Goal: Information Seeking & Learning: Learn about a topic

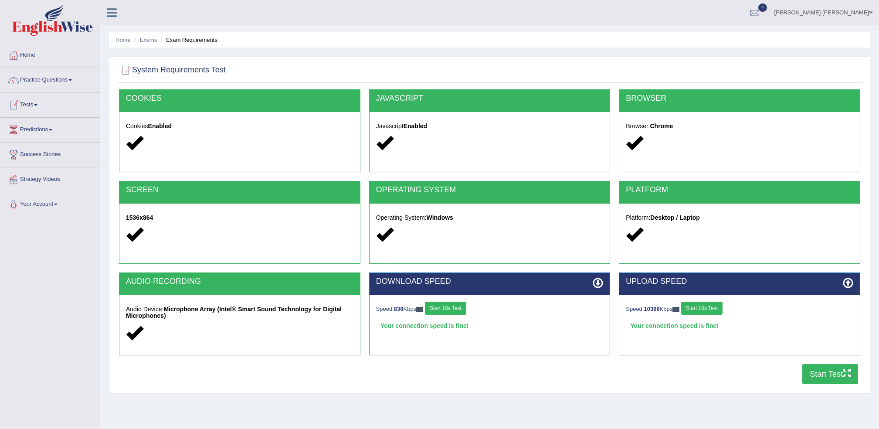
click at [46, 107] on link "Tests" at bounding box center [49, 104] width 99 height 22
click at [57, 81] on link "Practice Questions" at bounding box center [49, 79] width 99 height 22
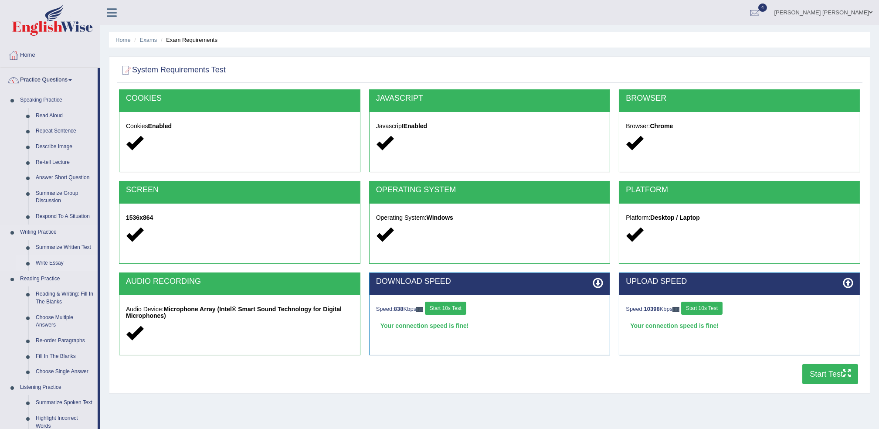
click at [50, 263] on link "Write Essay" at bounding box center [65, 263] width 66 height 16
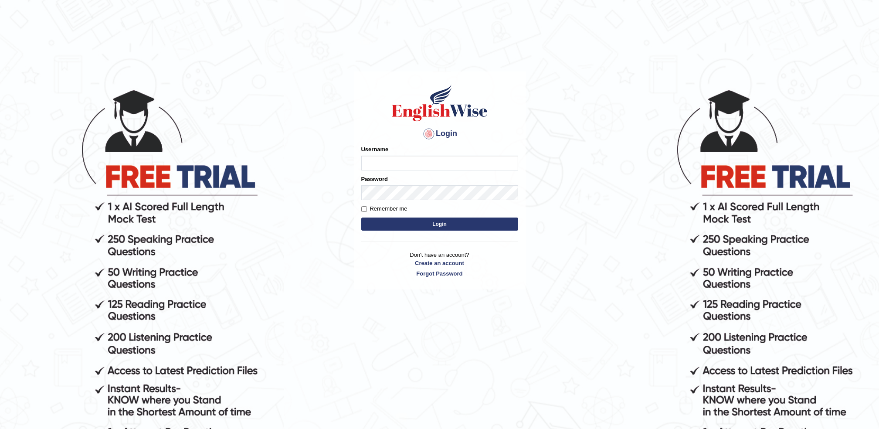
type input "sohail_parramatta"
click at [374, 228] on button "Login" at bounding box center [439, 224] width 157 height 13
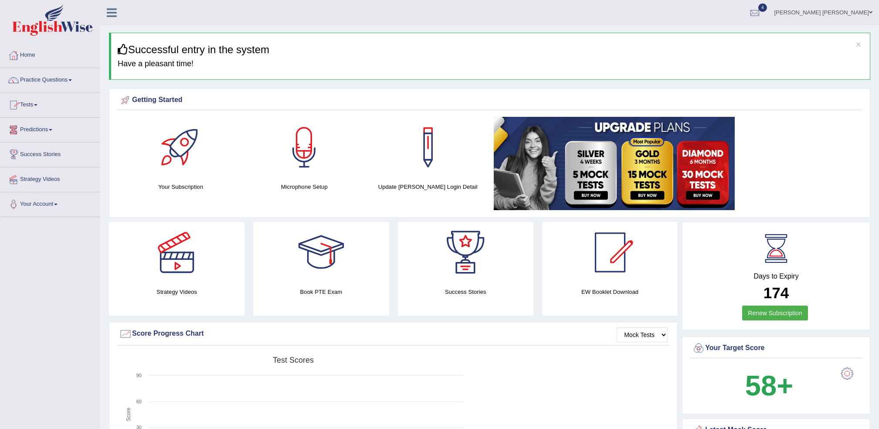
click at [43, 110] on link "Tests" at bounding box center [49, 104] width 99 height 22
click at [47, 125] on link "Take Practice Sectional Test" at bounding box center [57, 125] width 82 height 16
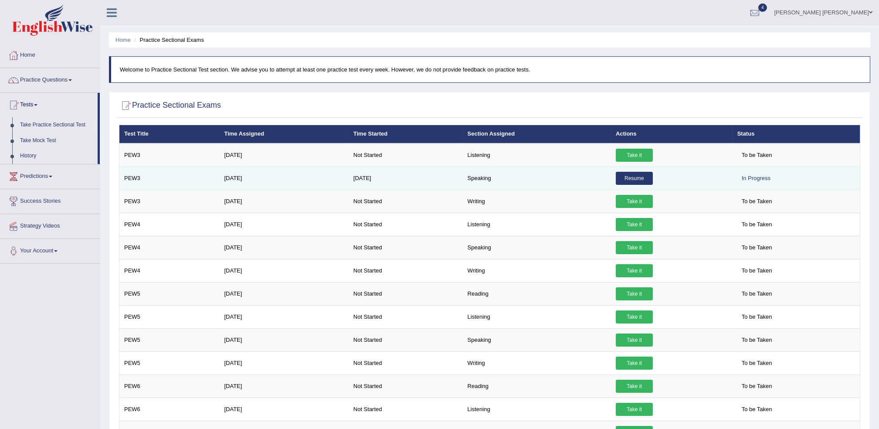
click at [633, 182] on link "Resume" at bounding box center [634, 178] width 37 height 13
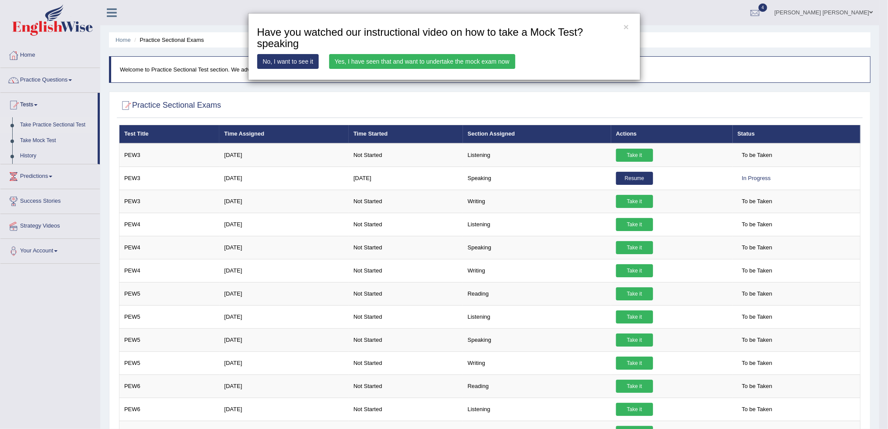
click at [422, 63] on link "Yes, I have seen that and want to undertake the mock exam now" at bounding box center [422, 61] width 186 height 15
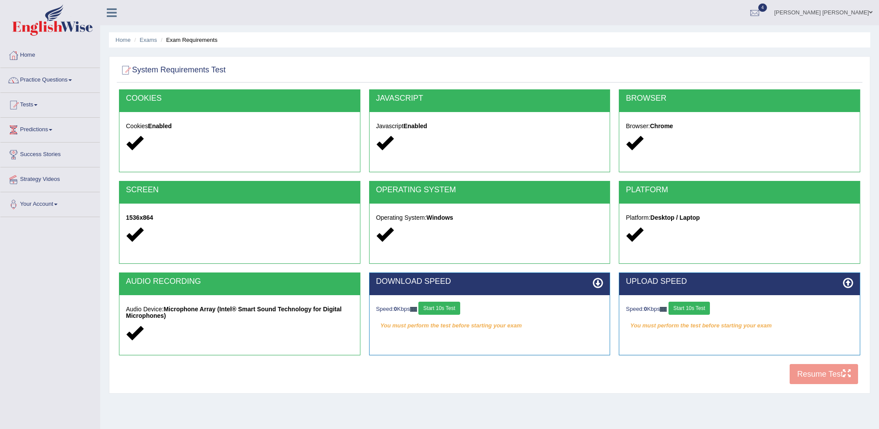
click at [431, 310] on button "Start 10s Test" at bounding box center [438, 308] width 41 height 13
click at [697, 304] on button "Start 10s Test" at bounding box center [689, 308] width 41 height 13
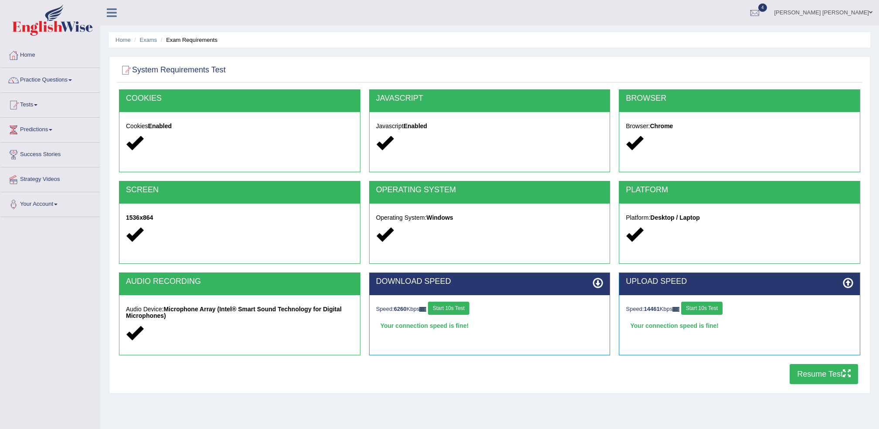
click at [800, 374] on button "Resume Test" at bounding box center [824, 374] width 68 height 20
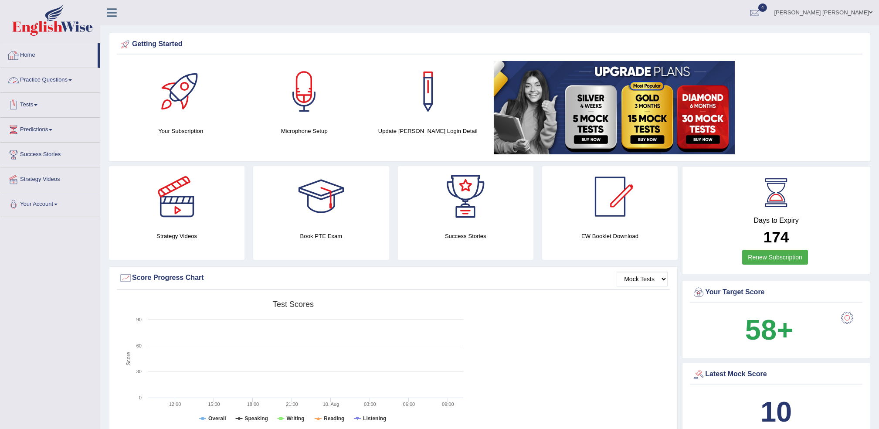
click at [27, 54] on link "Home" at bounding box center [48, 54] width 97 height 22
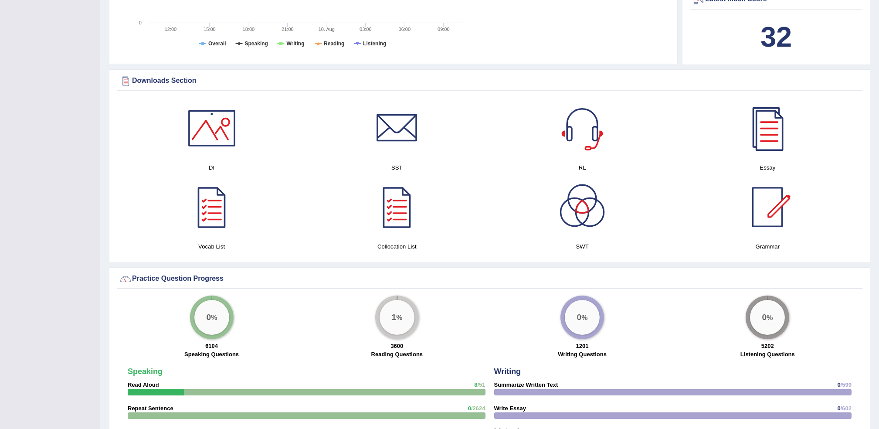
scroll to position [1054, 0]
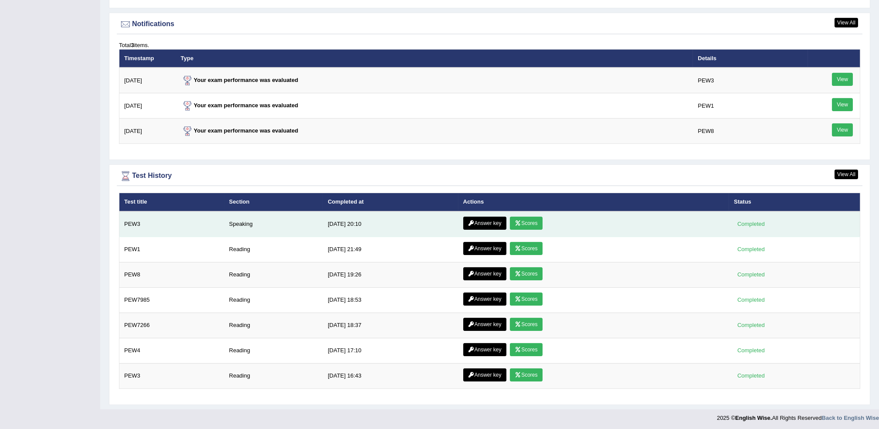
click at [518, 222] on link "Scores" at bounding box center [526, 223] width 32 height 13
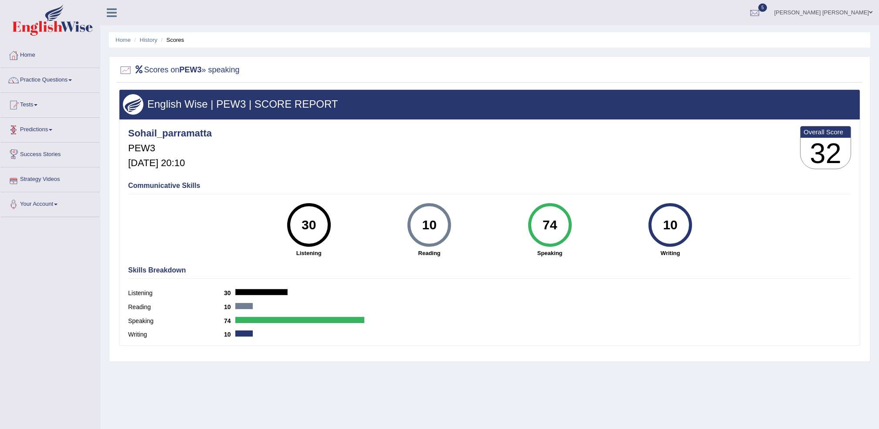
click at [46, 129] on link "Predictions" at bounding box center [49, 129] width 99 height 22
click at [58, 109] on link "Tests" at bounding box center [49, 104] width 99 height 22
click at [61, 81] on link "Practice Questions" at bounding box center [49, 79] width 99 height 22
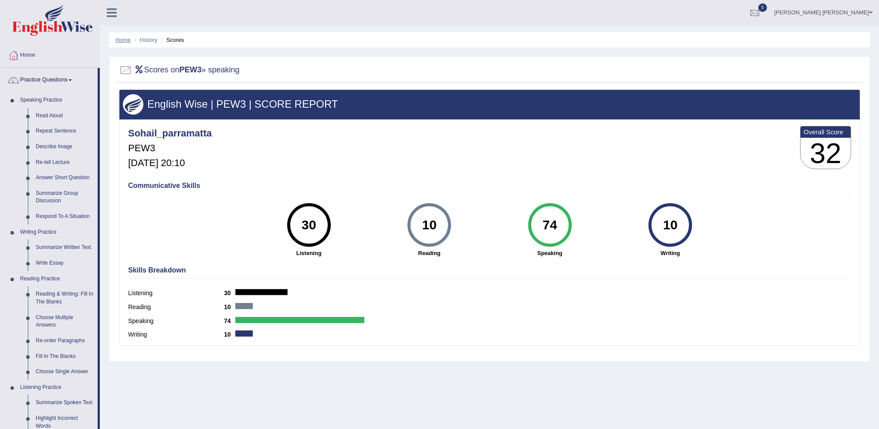
click at [122, 40] on link "Home" at bounding box center [123, 40] width 15 height 7
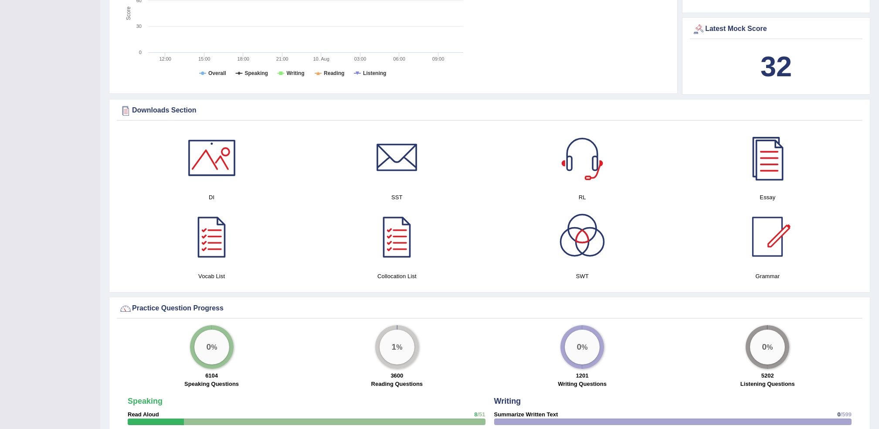
scroll to position [349, 0]
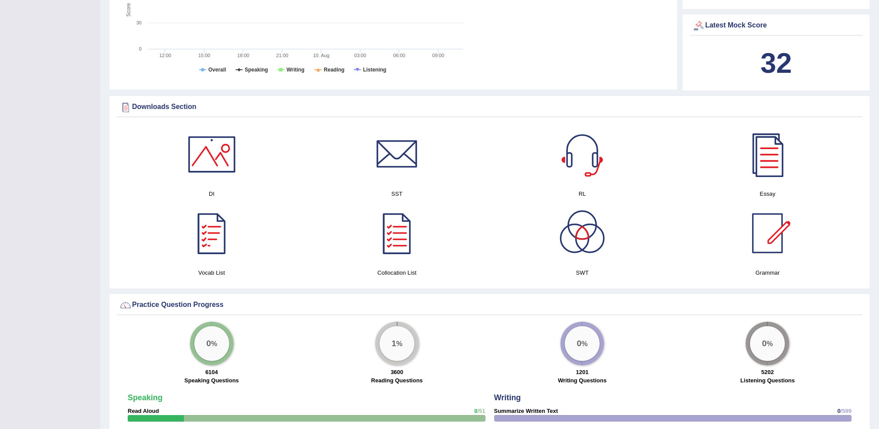
click at [218, 228] on div at bounding box center [211, 233] width 61 height 61
click at [257, 70] on tspan "Speaking" at bounding box center [256, 70] width 23 height 6
click at [588, 252] on div at bounding box center [582, 233] width 61 height 61
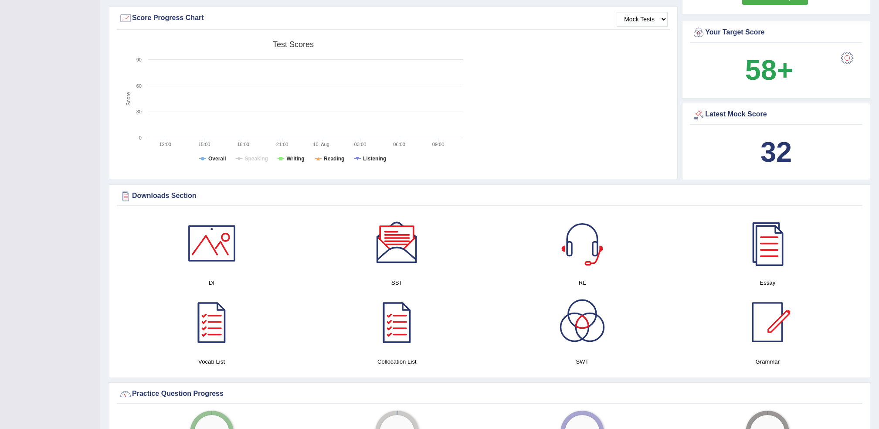
scroll to position [255, 0]
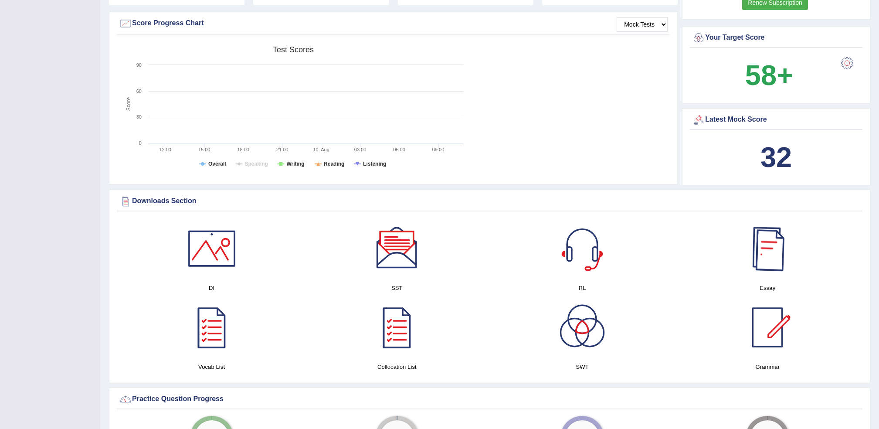
click at [755, 230] on div at bounding box center [767, 248] width 61 height 61
click at [777, 169] on b "32" at bounding box center [776, 157] width 31 height 32
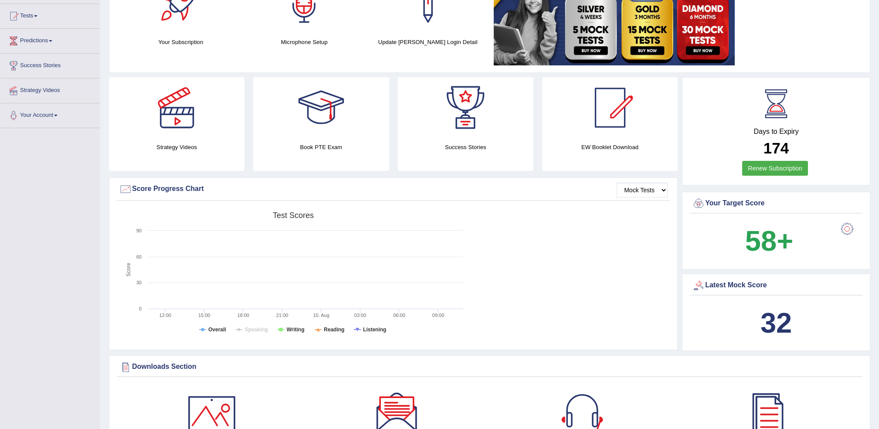
scroll to position [0, 0]
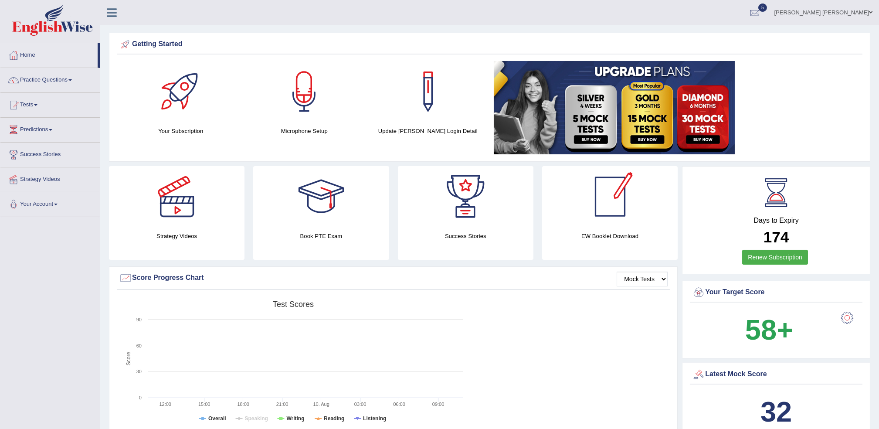
click at [598, 204] on div at bounding box center [610, 196] width 61 height 61
click at [198, 226] on div at bounding box center [176, 196] width 61 height 61
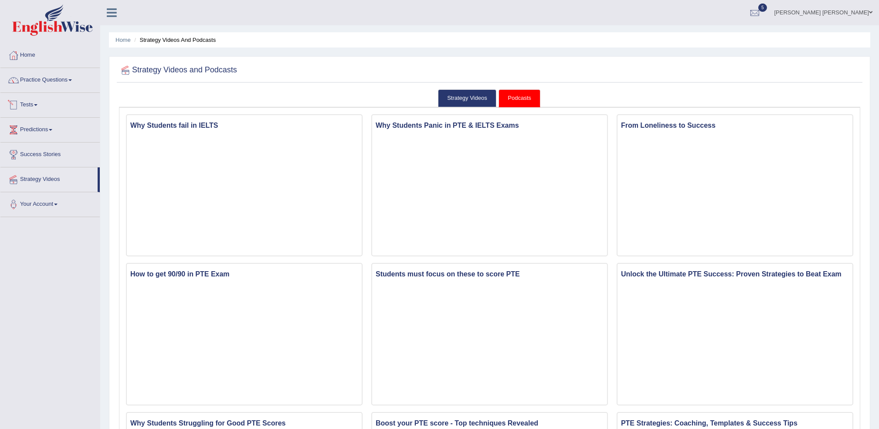
click at [39, 113] on link "Tests" at bounding box center [49, 104] width 99 height 22
click at [44, 81] on link "Practice Questions" at bounding box center [49, 79] width 99 height 22
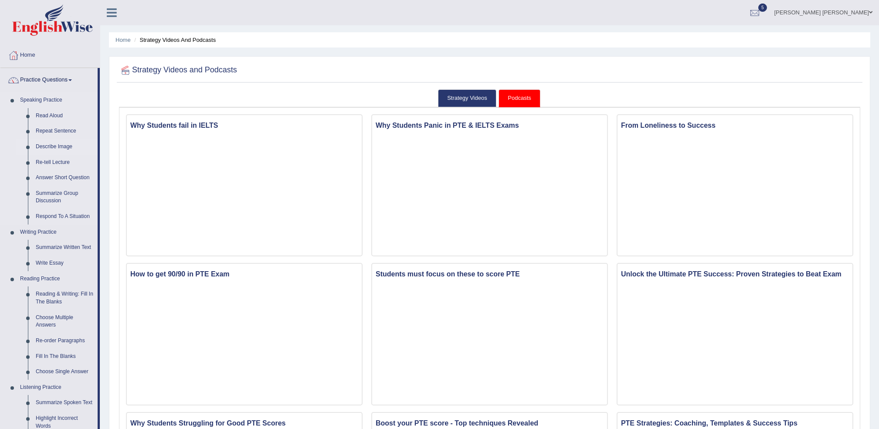
click at [57, 147] on link "Describe Image" at bounding box center [65, 147] width 66 height 16
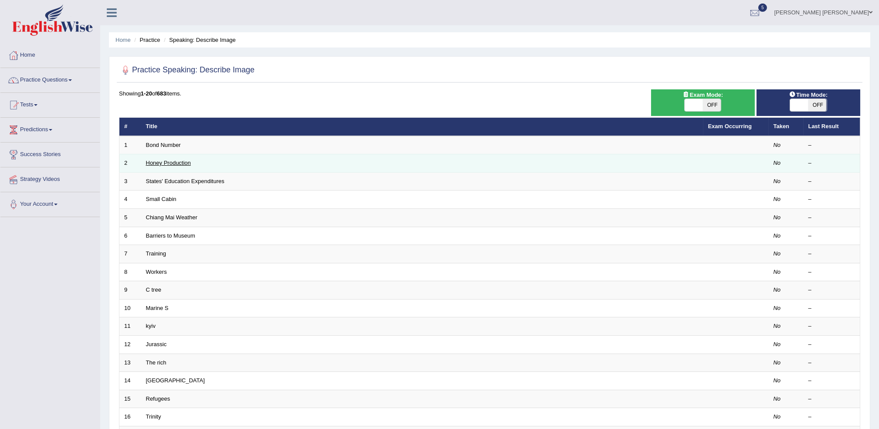
click at [178, 165] on link "Honey Production" at bounding box center [168, 163] width 45 height 7
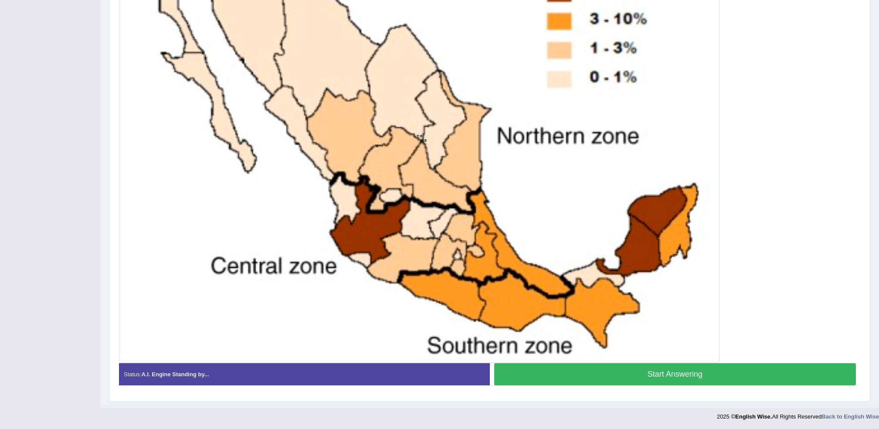
scroll to position [277, 0]
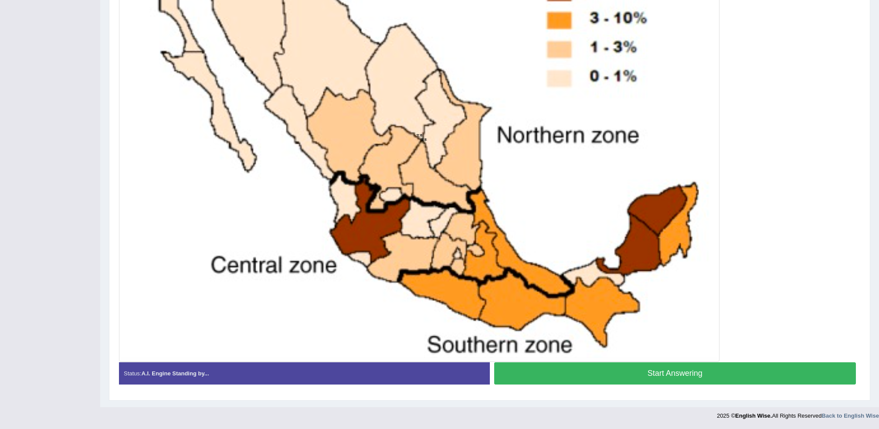
click at [214, 376] on div "Status: A.I. Engine Standing by..." at bounding box center [304, 373] width 371 height 22
click at [630, 374] on button "Start Answering" at bounding box center [675, 373] width 362 height 22
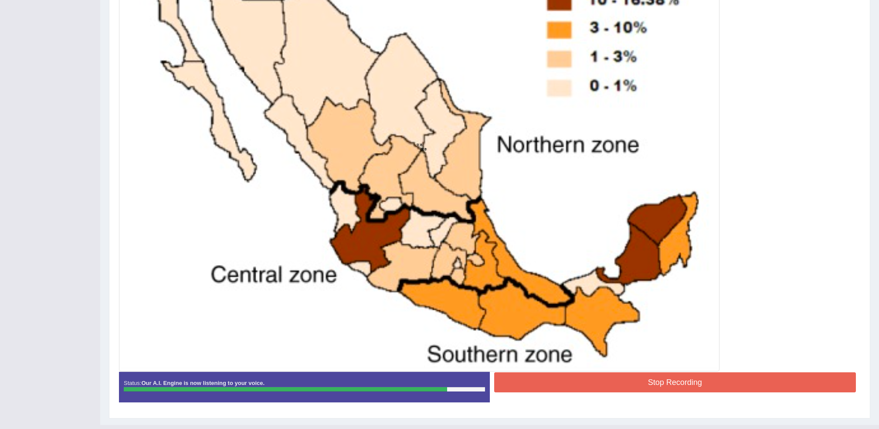
scroll to position [285, 0]
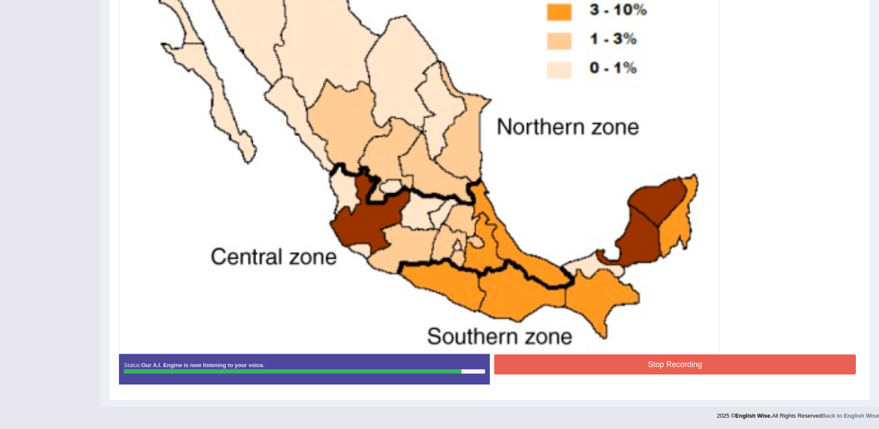
click at [630, 364] on button "Stop Recording" at bounding box center [675, 364] width 362 height 20
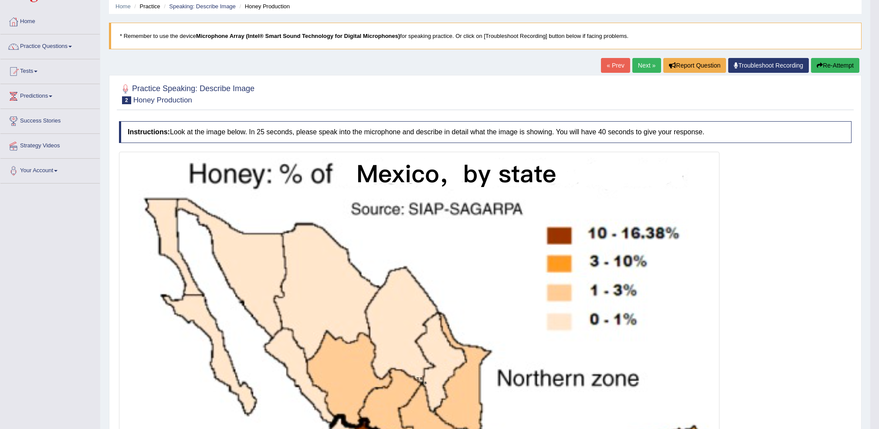
scroll to position [0, 0]
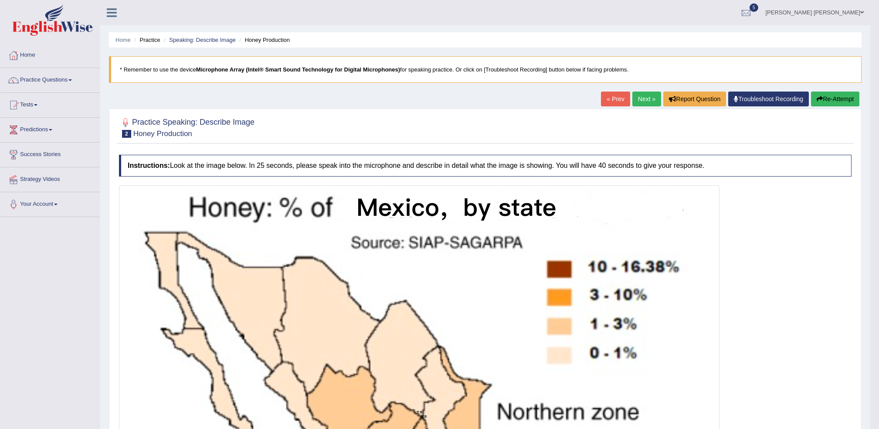
click at [638, 99] on link "Next »" at bounding box center [647, 99] width 29 height 15
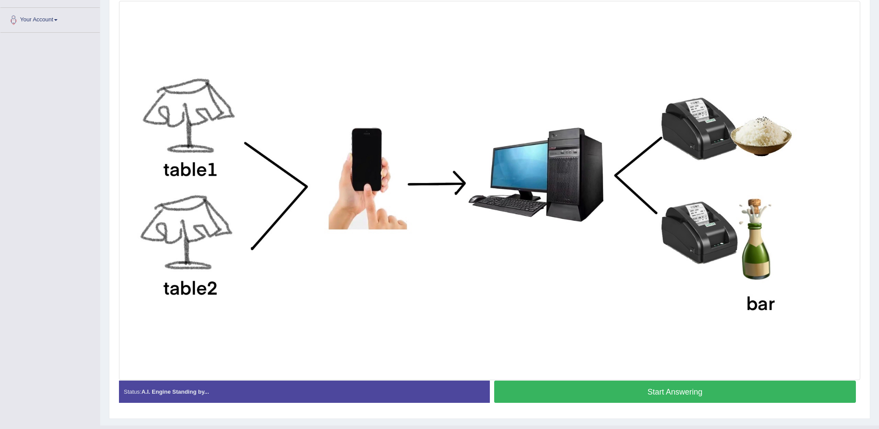
scroll to position [185, 0]
click at [721, 387] on button "Start Answering" at bounding box center [675, 391] width 362 height 22
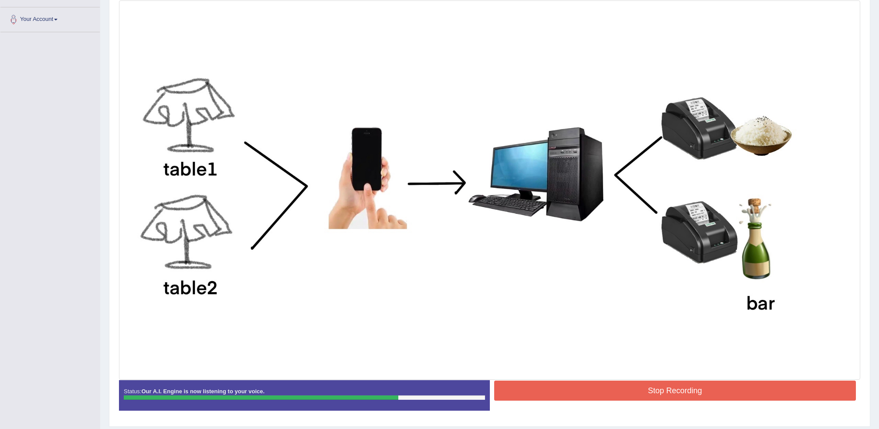
click at [783, 395] on button "Stop Recording" at bounding box center [675, 391] width 362 height 20
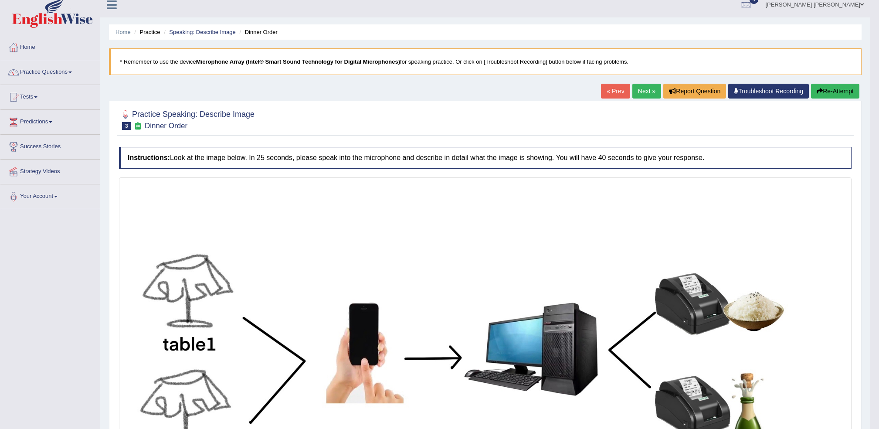
scroll to position [0, 0]
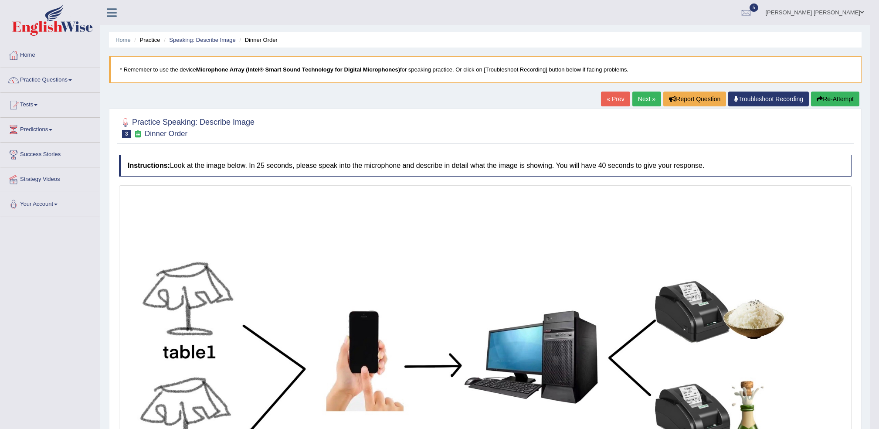
click at [653, 102] on link "Next »" at bounding box center [647, 99] width 29 height 15
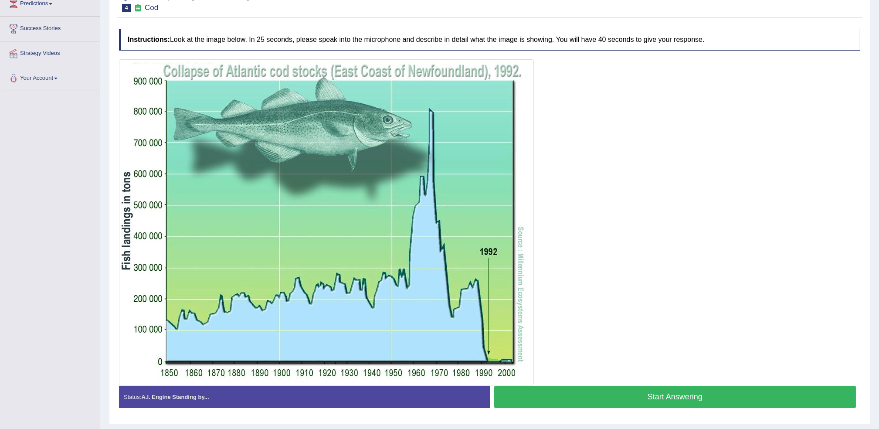
scroll to position [134, 0]
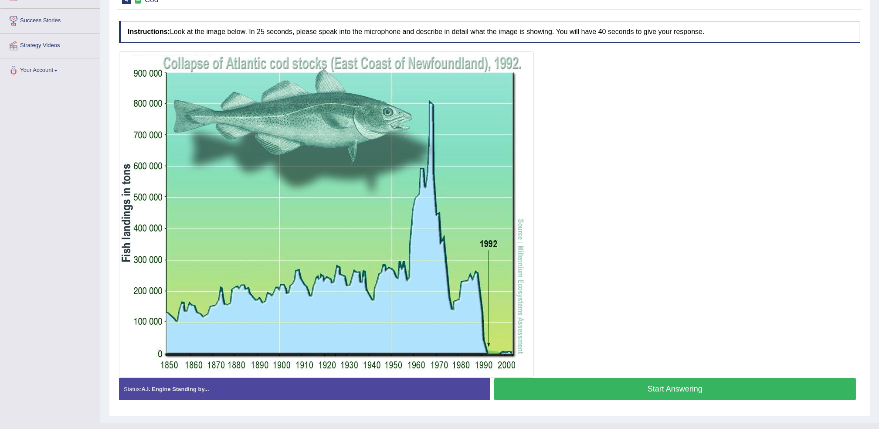
click at [765, 387] on button "Start Answering" at bounding box center [675, 389] width 362 height 22
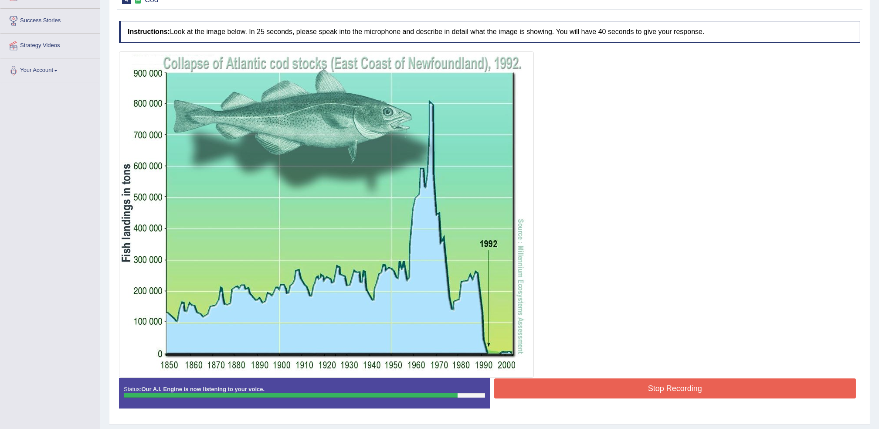
click at [762, 398] on button "Stop Recording" at bounding box center [675, 388] width 362 height 20
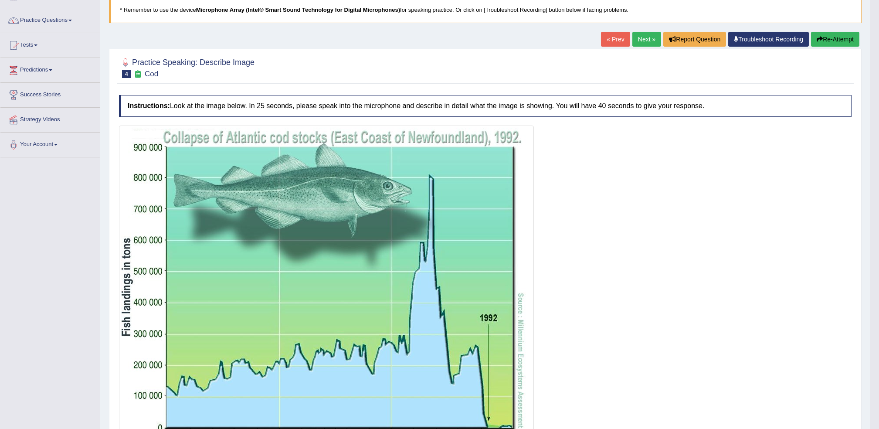
scroll to position [53, 0]
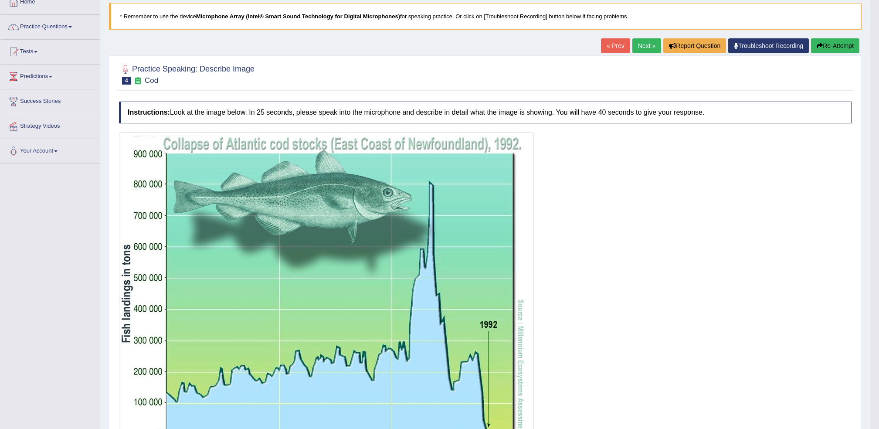
click at [649, 47] on link "Next »" at bounding box center [647, 45] width 29 height 15
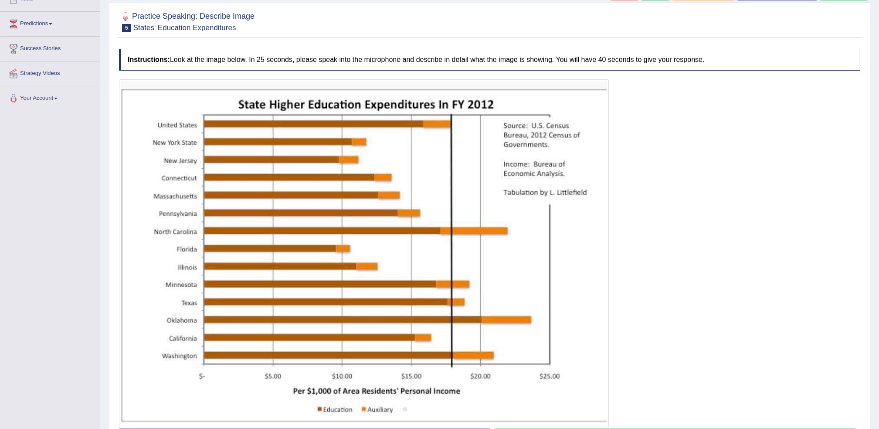
scroll to position [126, 0]
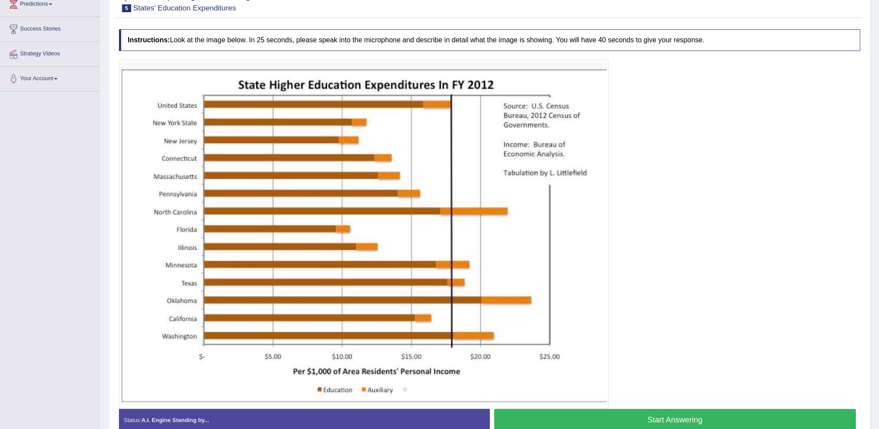
click at [677, 424] on button "Start Answering" at bounding box center [675, 420] width 362 height 22
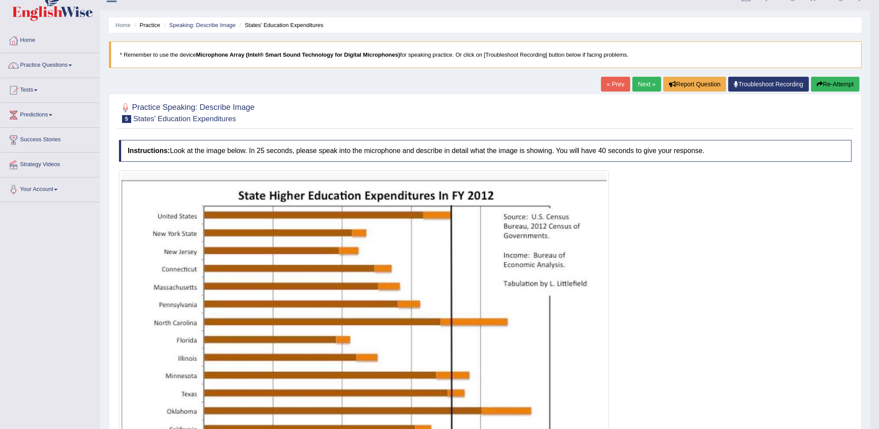
scroll to position [0, 0]
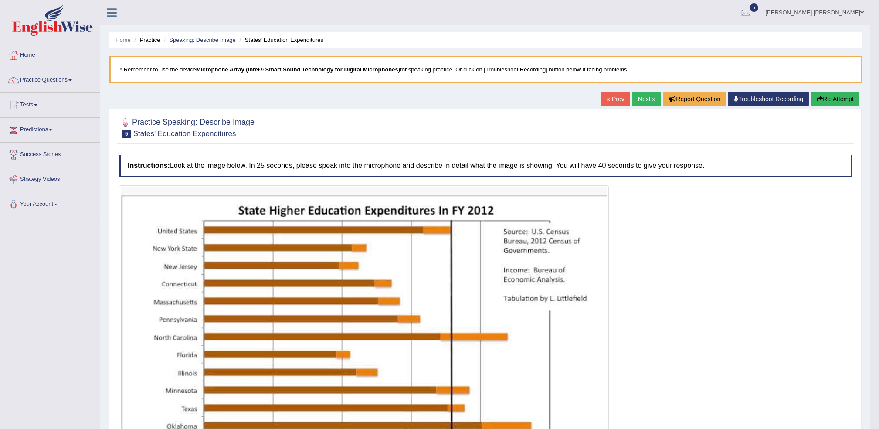
click at [636, 98] on link "Next »" at bounding box center [647, 99] width 29 height 15
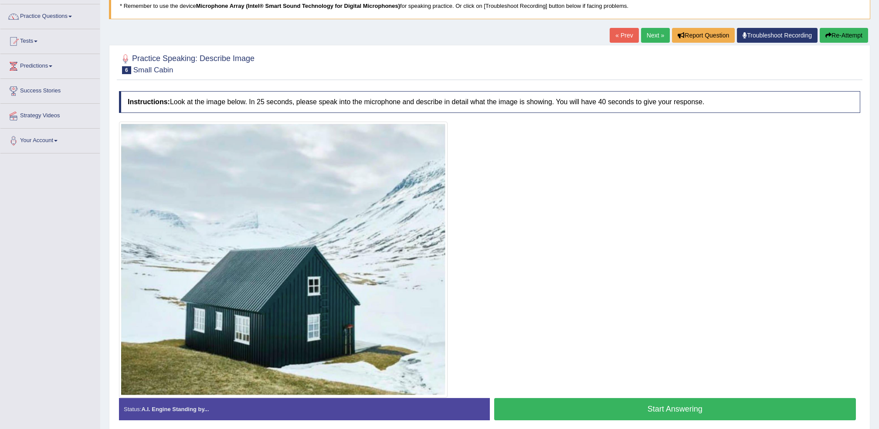
scroll to position [92, 0]
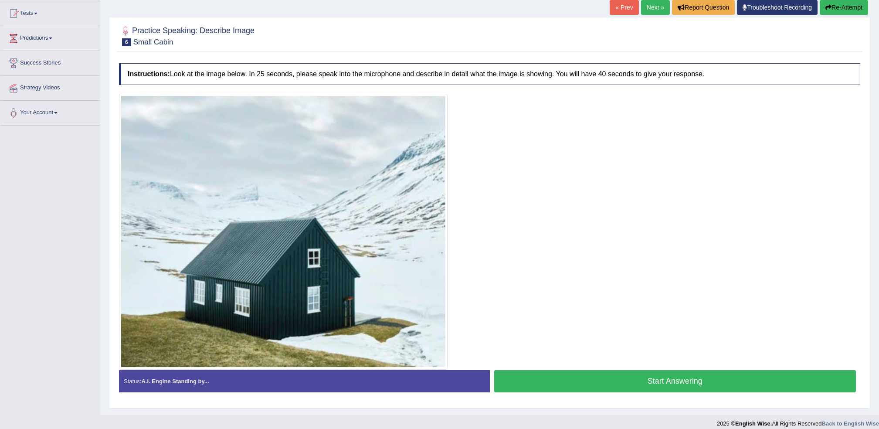
click at [680, 384] on button "Start Answering" at bounding box center [675, 381] width 362 height 22
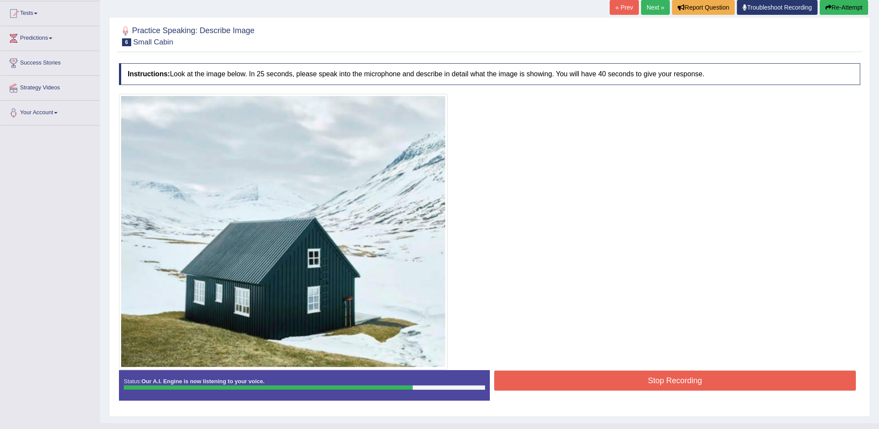
click at [680, 384] on button "Stop Recording" at bounding box center [675, 381] width 362 height 20
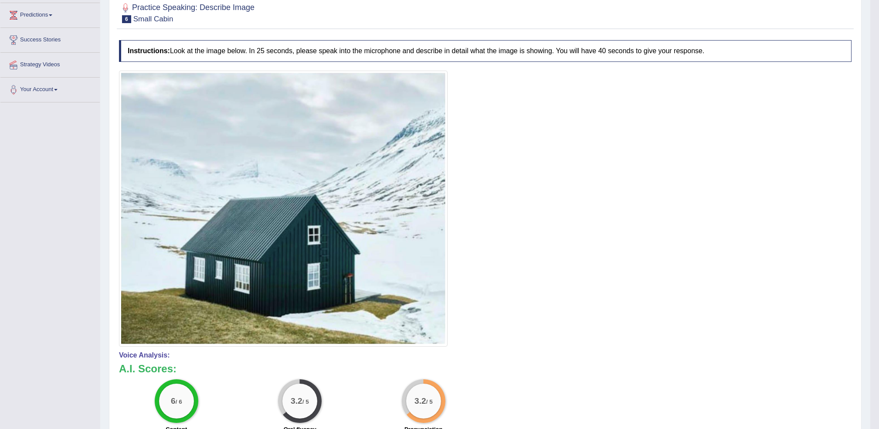
scroll to position [0, 0]
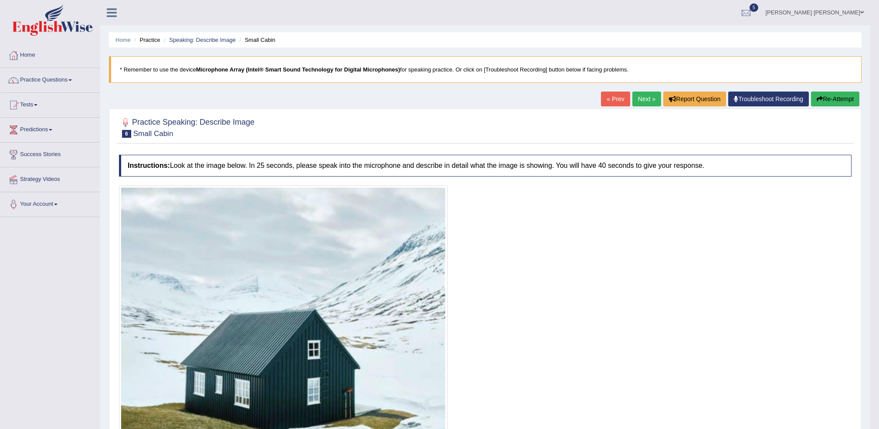
click at [650, 105] on link "Next »" at bounding box center [647, 99] width 29 height 15
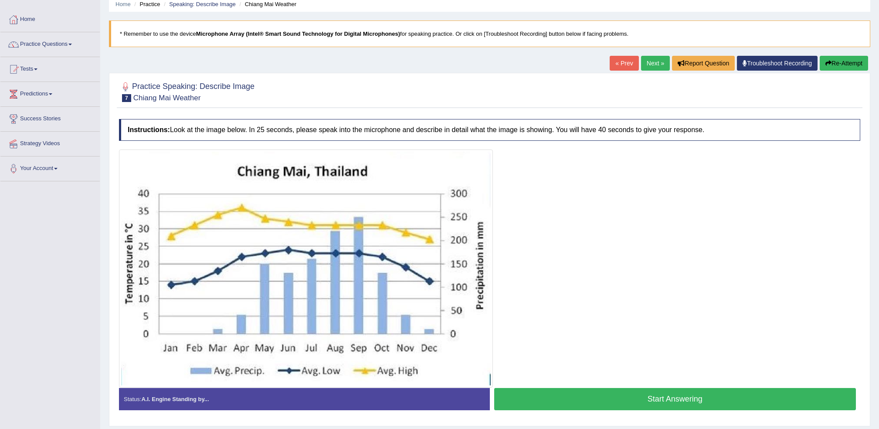
scroll to position [61, 0]
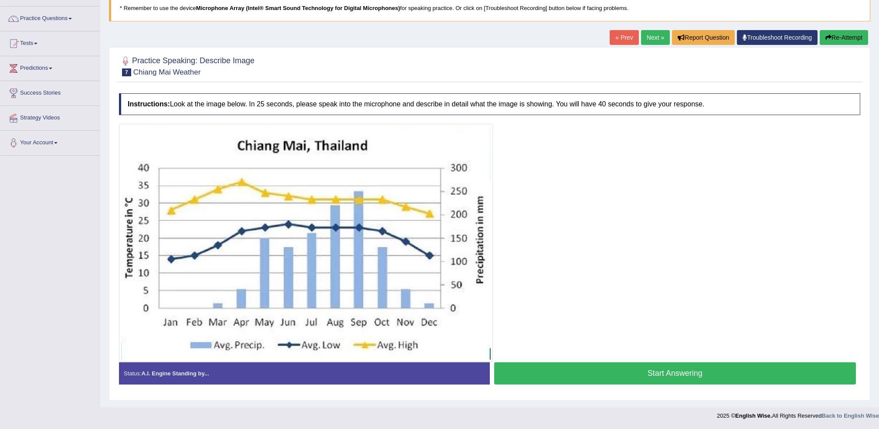
click at [650, 375] on button "Start Answering" at bounding box center [675, 373] width 362 height 22
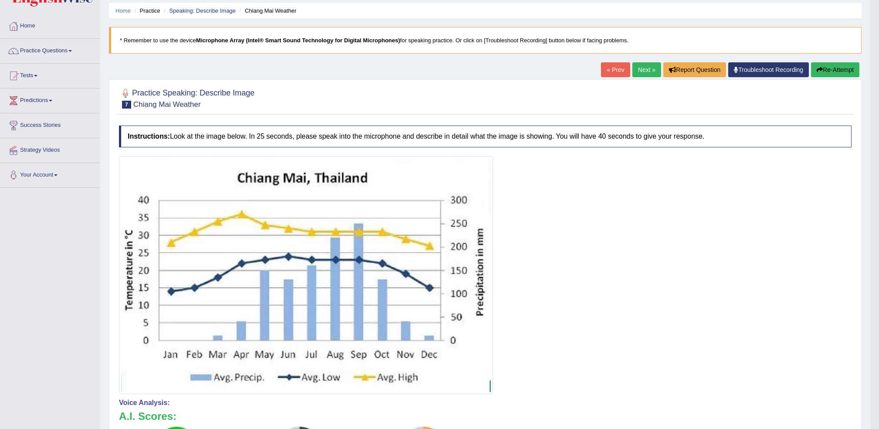
scroll to position [0, 0]
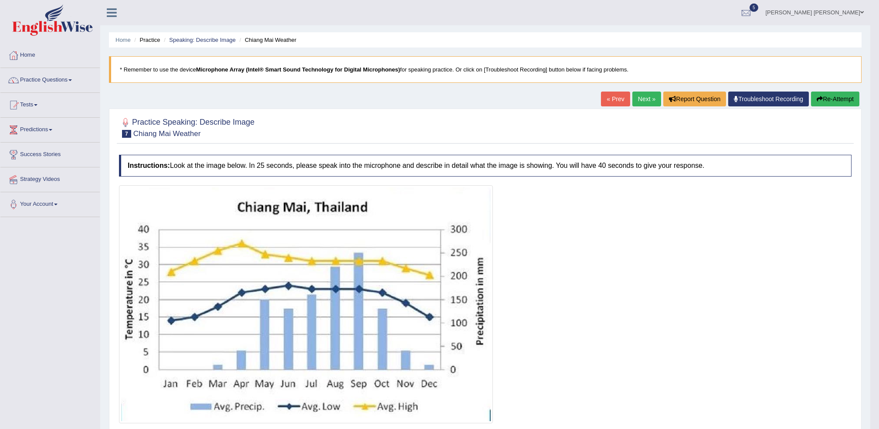
click at [654, 96] on link "Next »" at bounding box center [647, 99] width 29 height 15
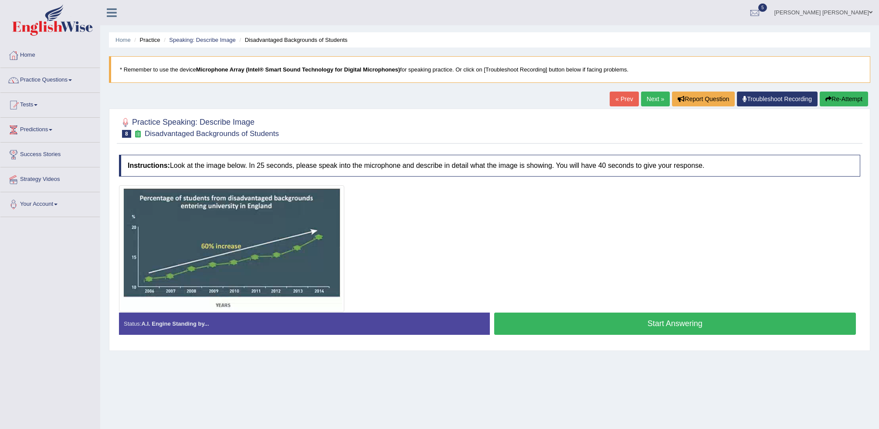
click at [634, 325] on button "Start Answering" at bounding box center [675, 324] width 362 height 22
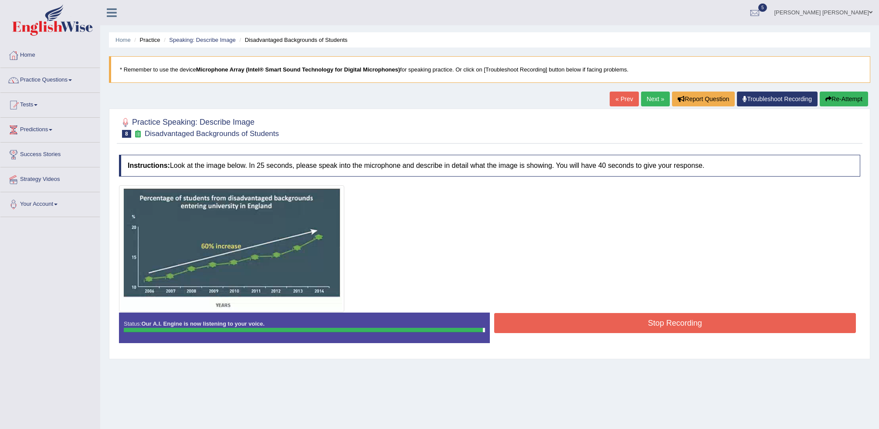
click at [634, 325] on button "Stop Recording" at bounding box center [675, 323] width 362 height 20
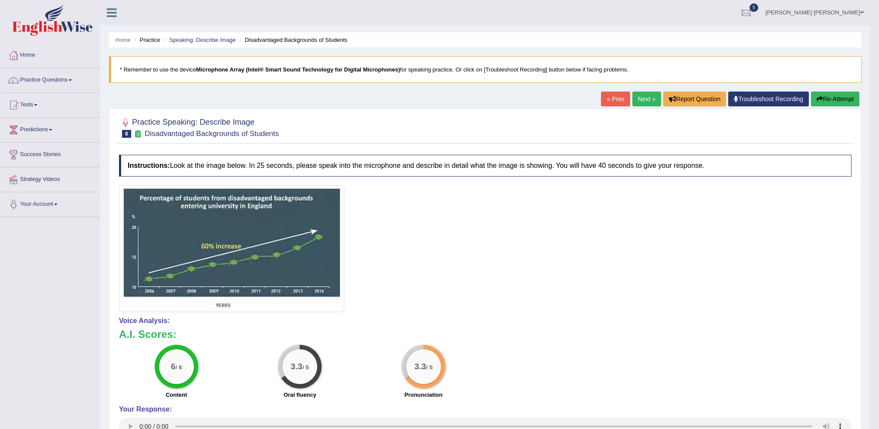
click at [643, 99] on link "Next »" at bounding box center [647, 99] width 29 height 15
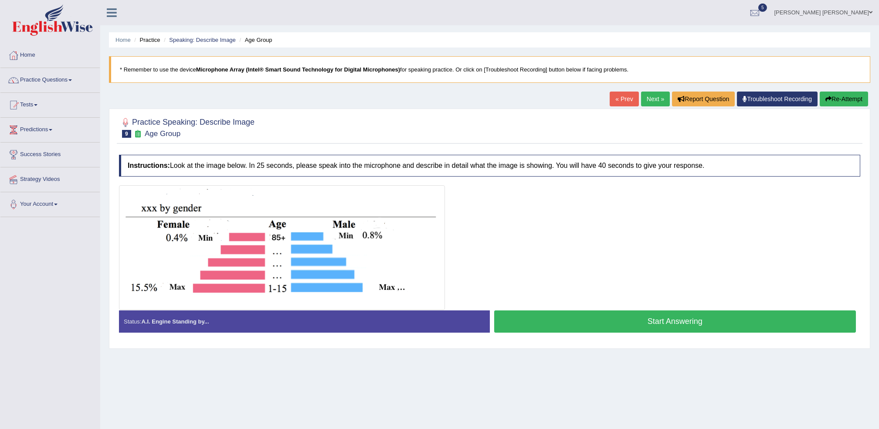
click at [548, 325] on button "Start Answering" at bounding box center [675, 321] width 362 height 22
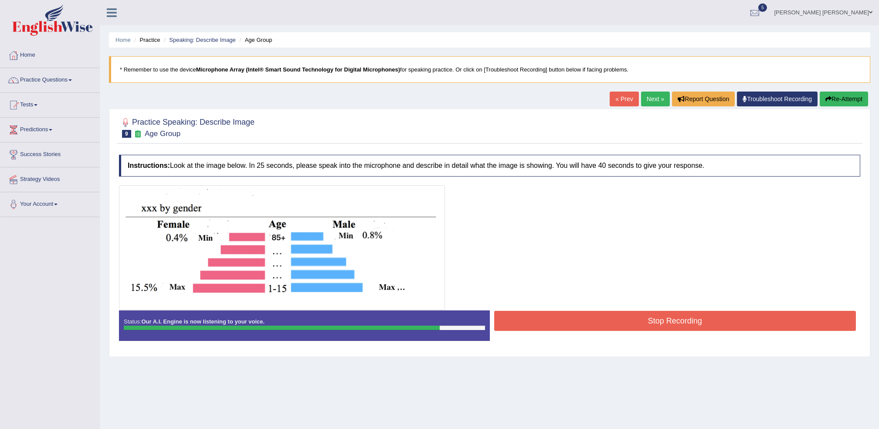
click at [548, 325] on button "Stop Recording" at bounding box center [675, 321] width 362 height 20
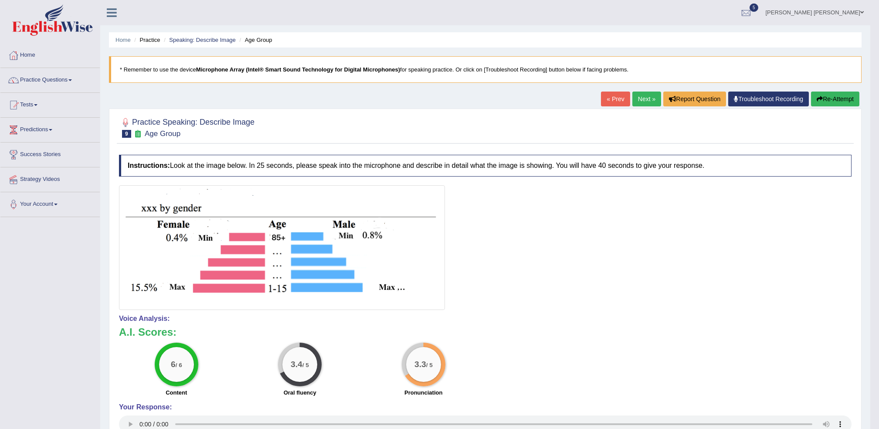
drag, startPoint x: 880, startPoint y: 317, endPoint x: 888, endPoint y: 390, distance: 73.3
click at [642, 104] on link "Next »" at bounding box center [647, 99] width 29 height 15
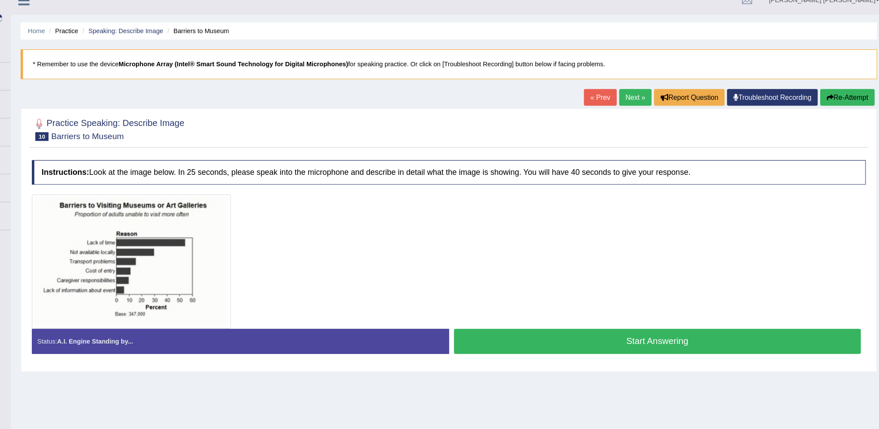
scroll to position [4, 0]
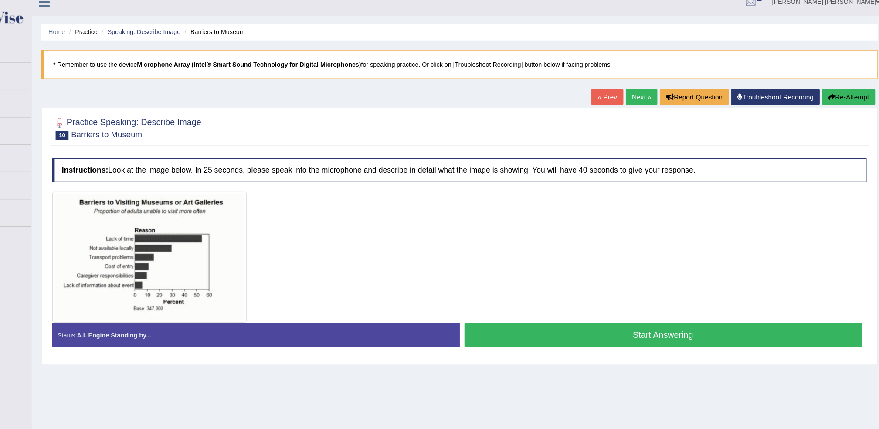
click at [681, 317] on button "Start Answering" at bounding box center [675, 312] width 362 height 22
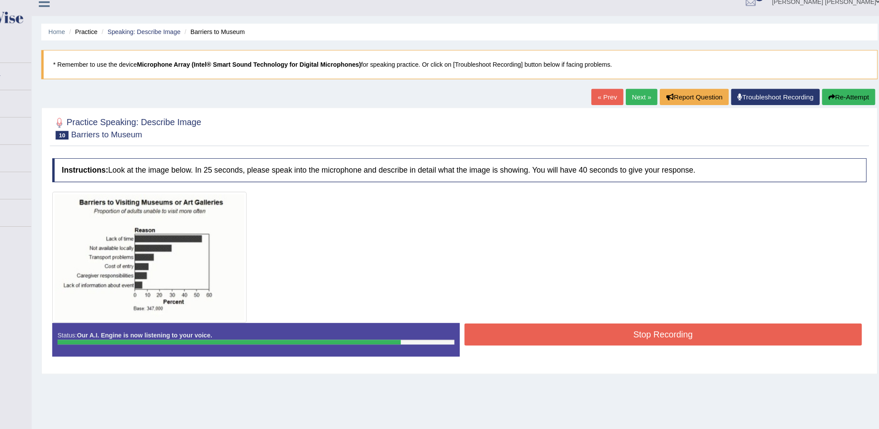
click at [677, 317] on button "Stop Recording" at bounding box center [675, 311] width 362 height 20
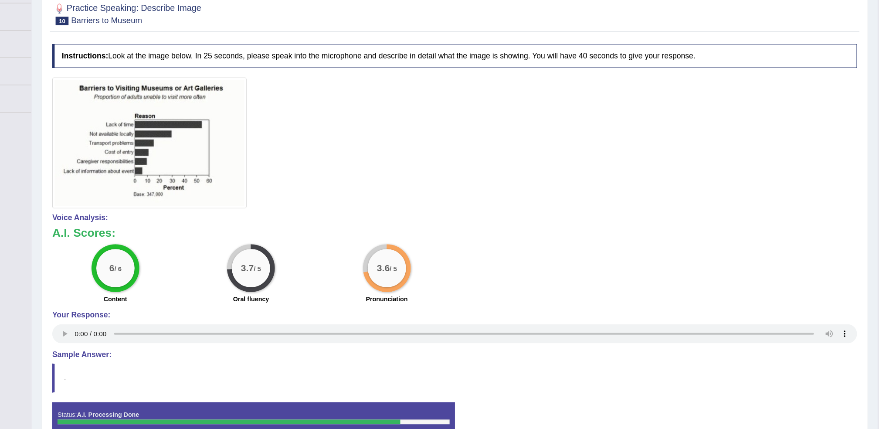
scroll to position [0, 0]
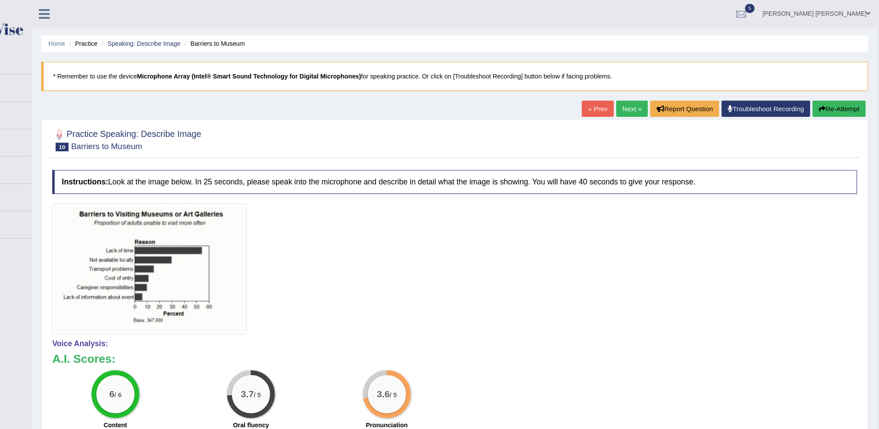
click at [115, 16] on icon at bounding box center [112, 12] width 10 height 11
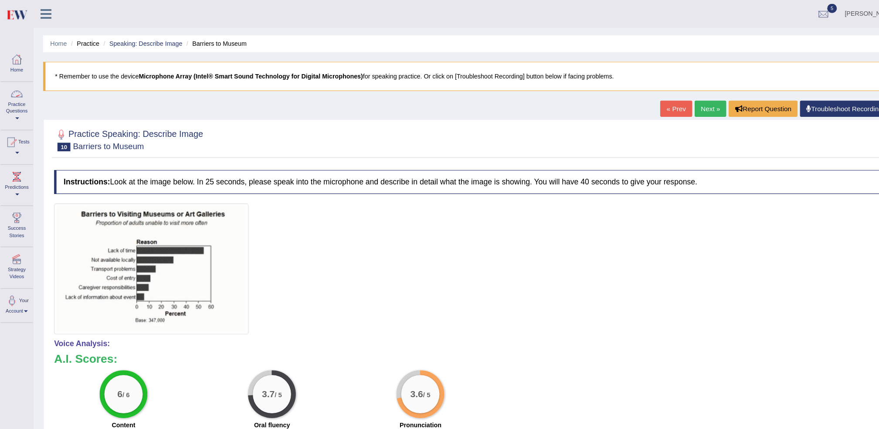
click at [18, 99] on link "Practice Questions" at bounding box center [15, 95] width 30 height 41
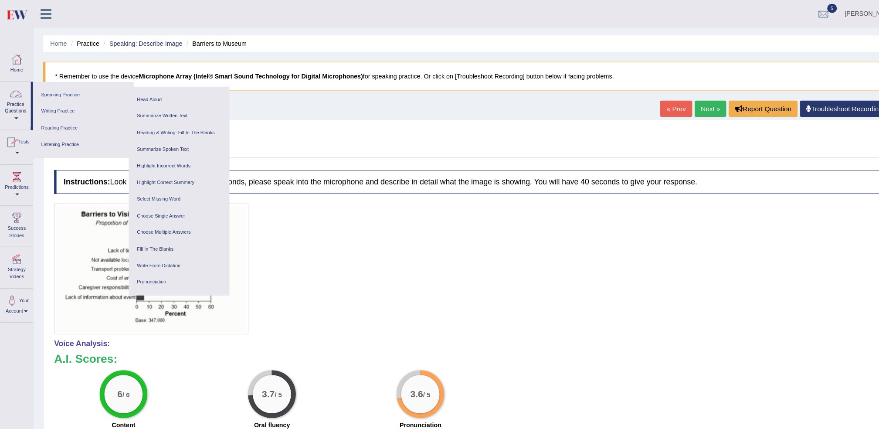
click at [13, 101] on link "Practice Questions" at bounding box center [13, 95] width 27 height 41
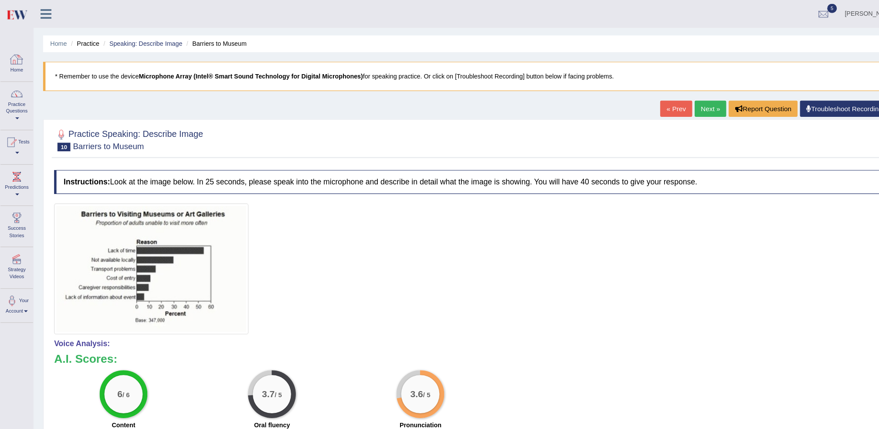
click at [14, 68] on link "Home" at bounding box center [15, 57] width 30 height 28
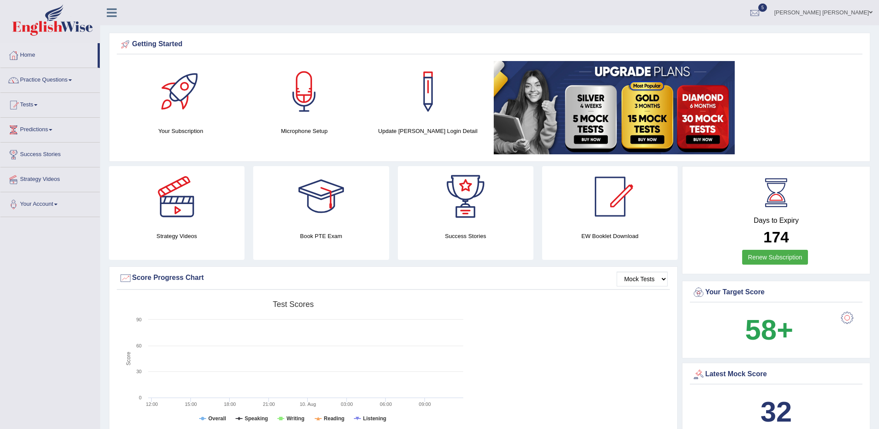
click at [38, 91] on li "Practice Questions Speaking Practice Read Aloud Repeat Sentence Describe Image …" at bounding box center [49, 80] width 99 height 25
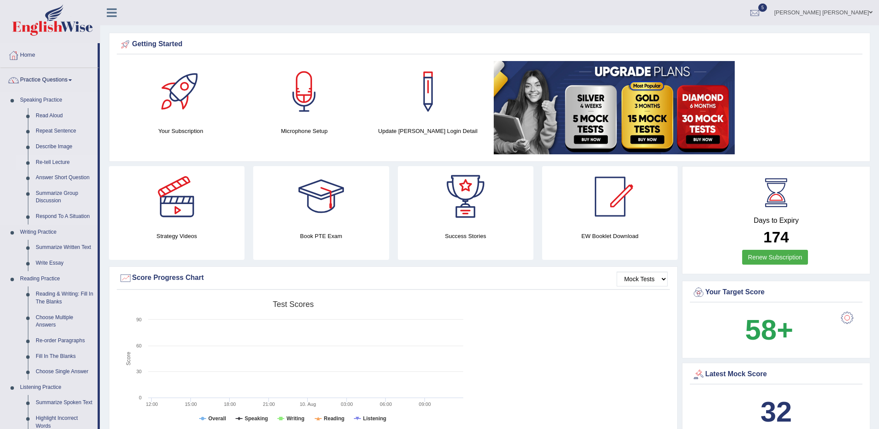
click at [47, 162] on link "Re-tell Lecture" at bounding box center [65, 163] width 66 height 16
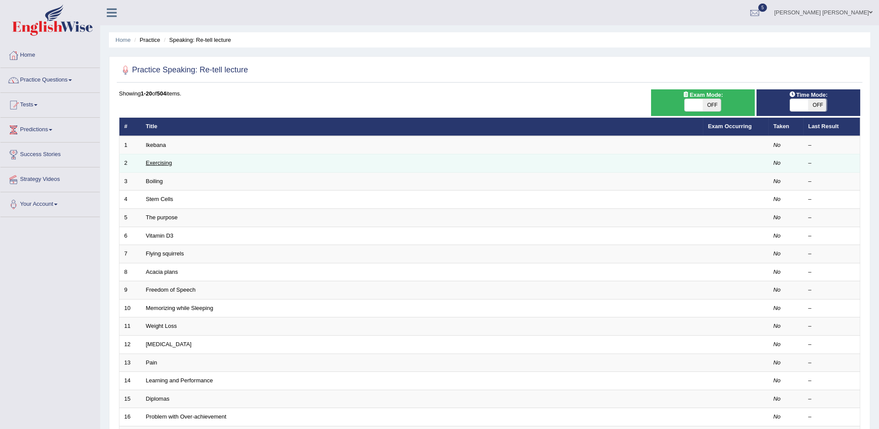
click at [167, 165] on link "Exercising" at bounding box center [159, 163] width 26 height 7
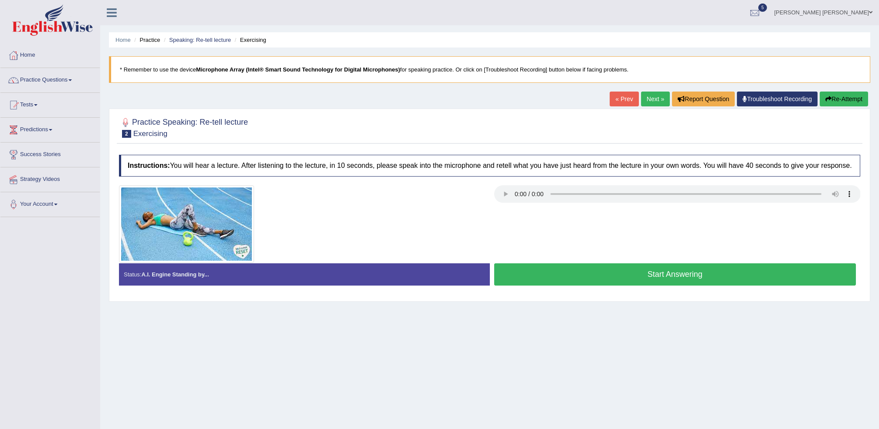
click at [561, 273] on button "Start Answering" at bounding box center [675, 274] width 362 height 22
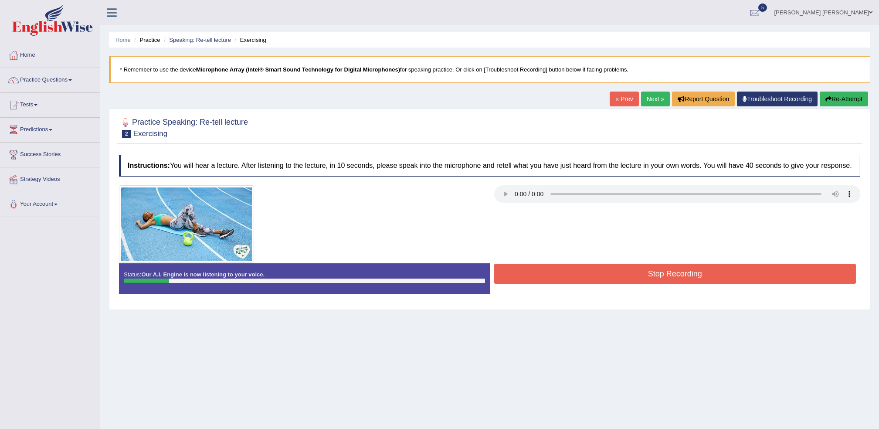
click at [558, 276] on button "Stop Recording" at bounding box center [675, 274] width 362 height 20
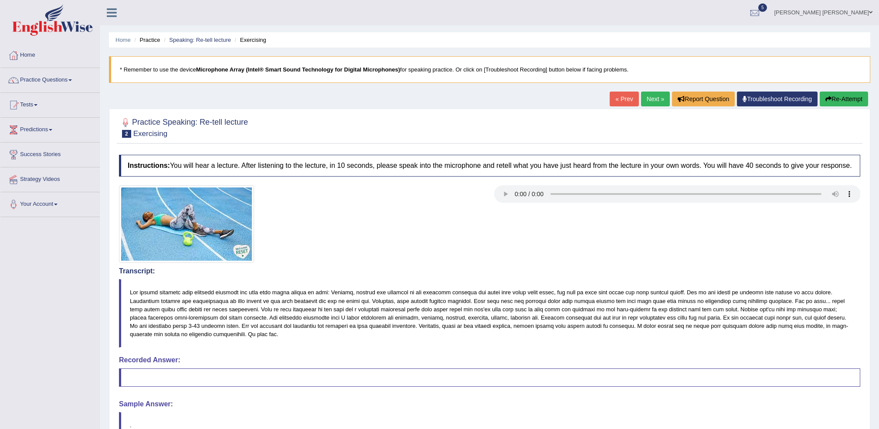
click at [829, 102] on button "Re-Attempt" at bounding box center [844, 99] width 48 height 15
